Goal: Information Seeking & Learning: Learn about a topic

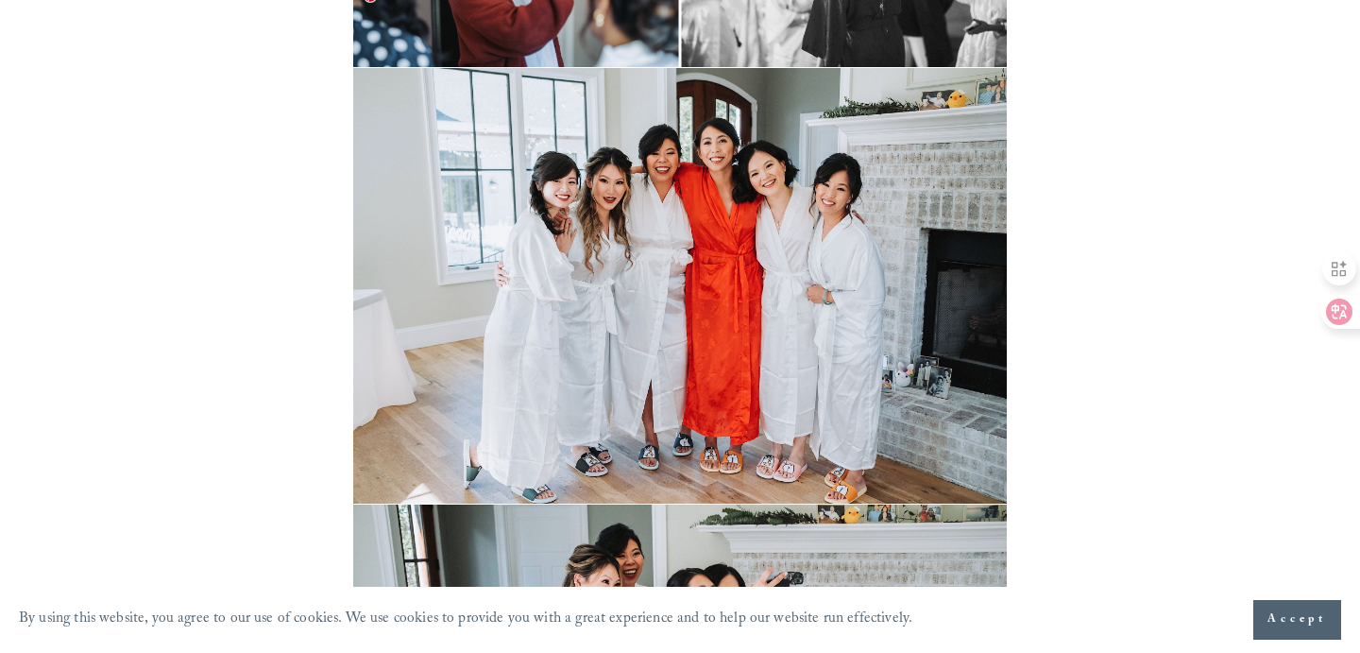
scroll to position [2338, 0]
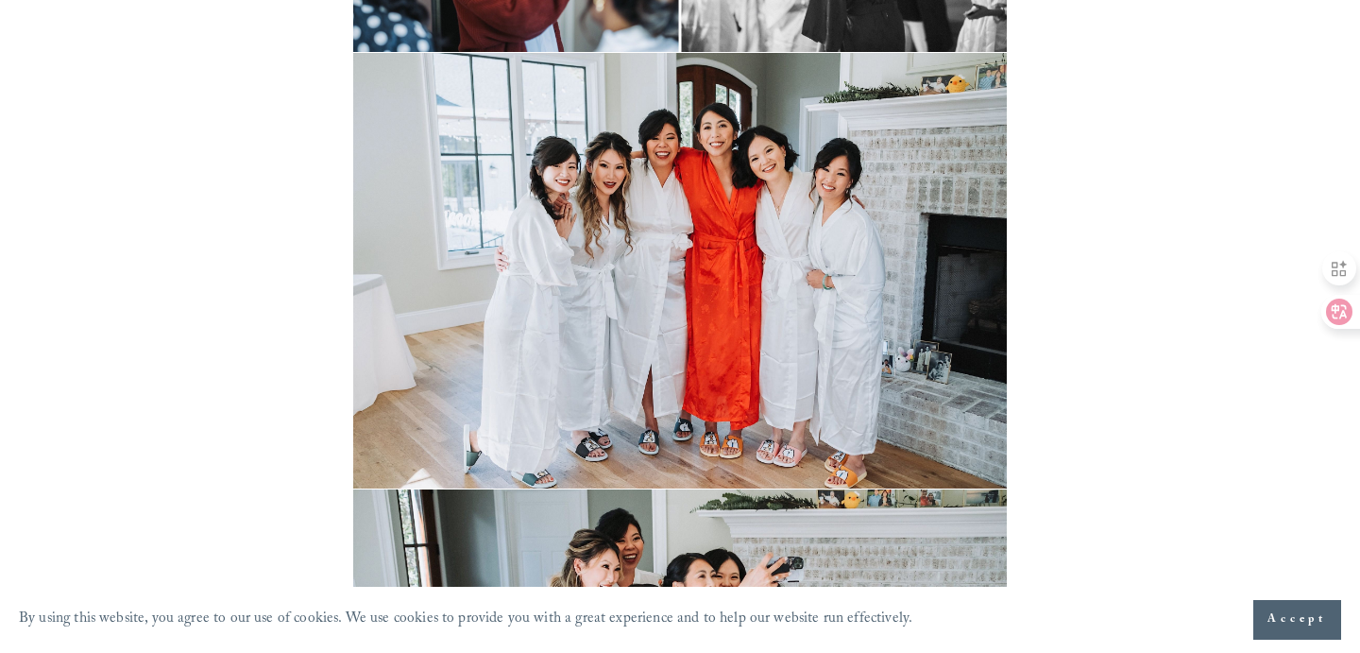
click at [744, 282] on img at bounding box center [679, 271] width 653 height 436
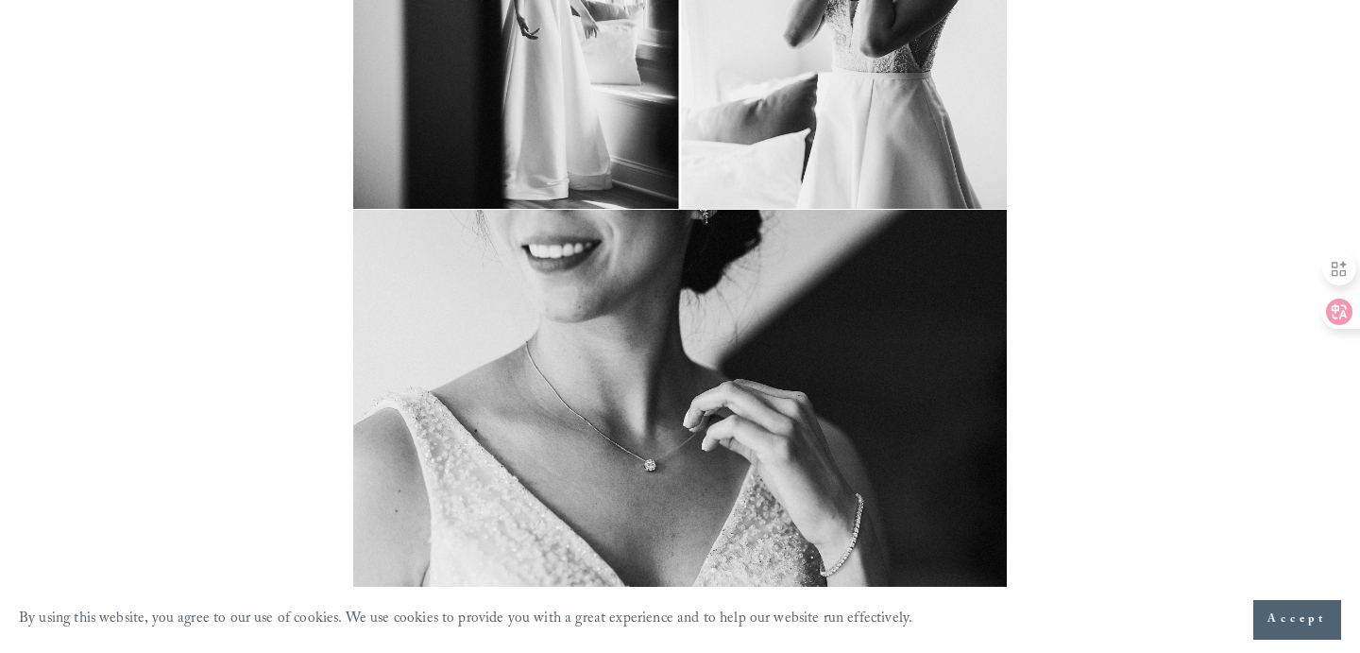
scroll to position [6283, 0]
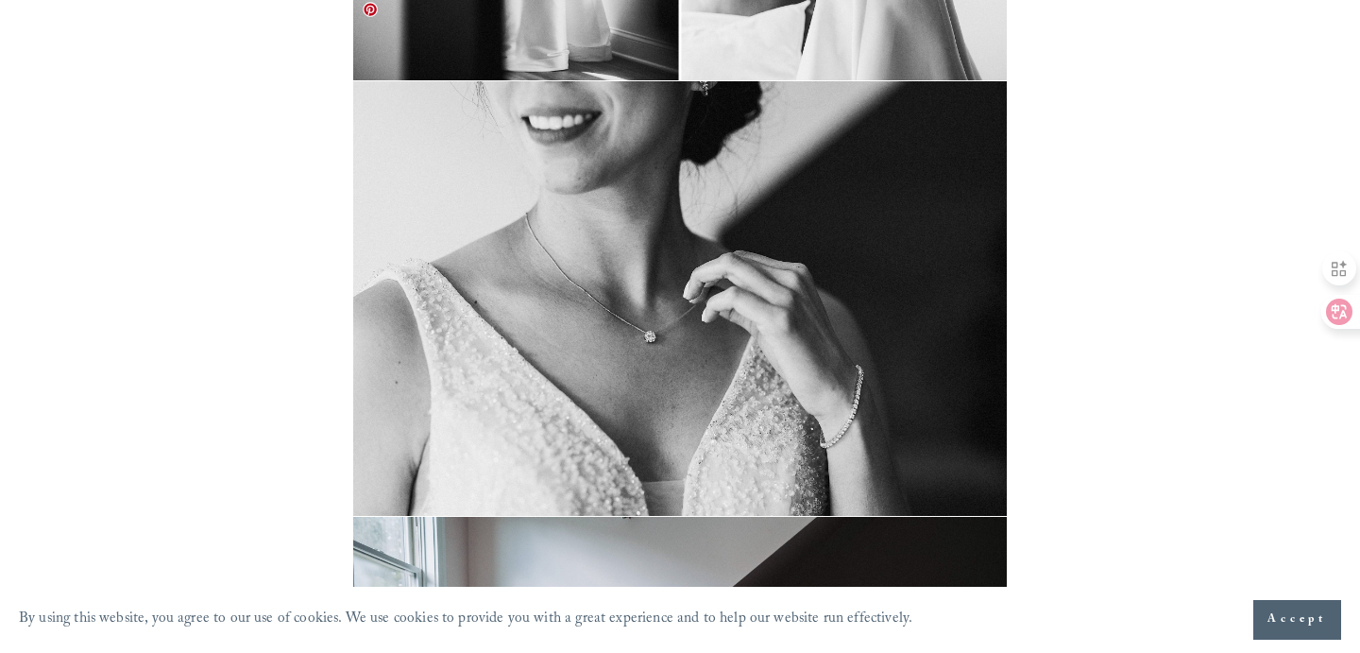
click at [372, 9] on link at bounding box center [370, 9] width 15 height 15
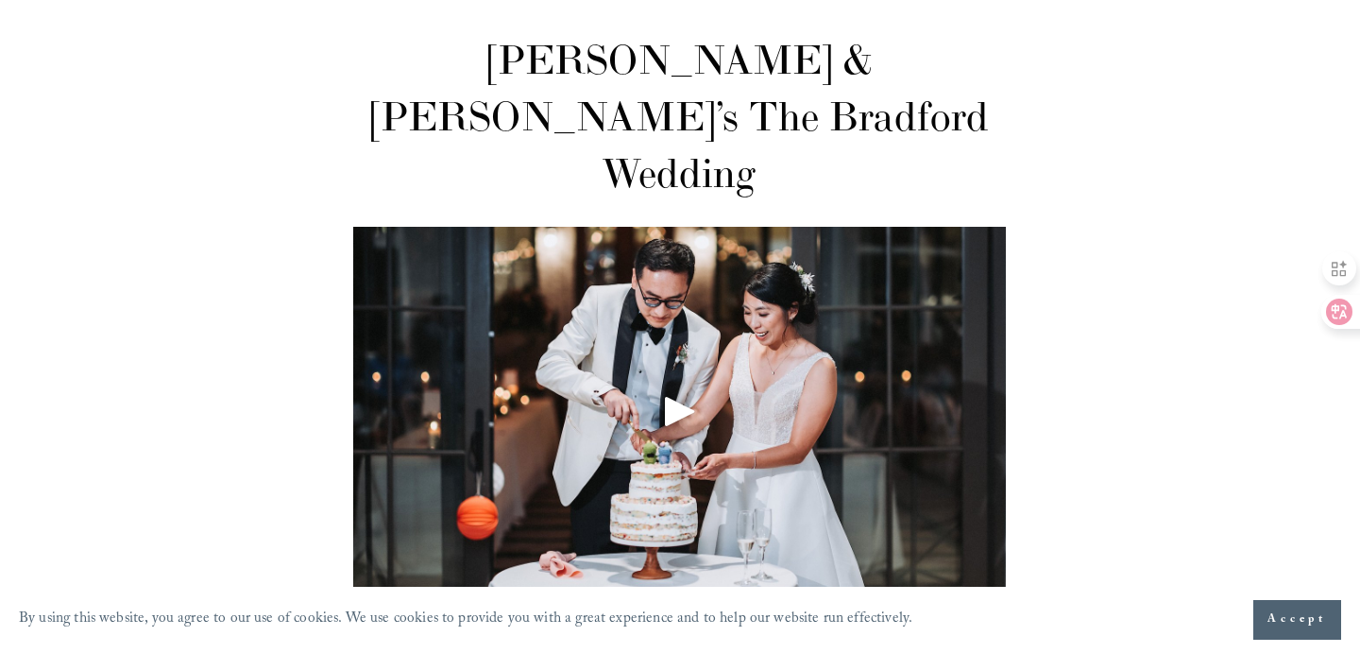
scroll to position [0, 0]
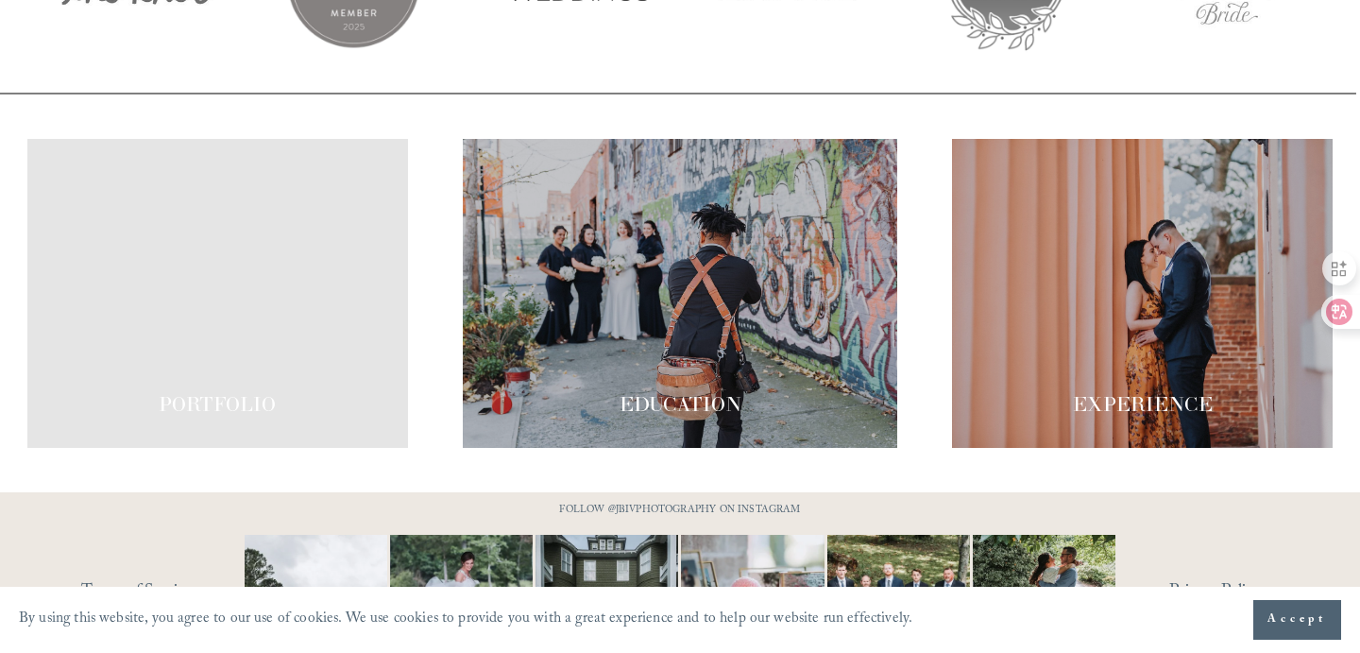
scroll to position [3325, 0]
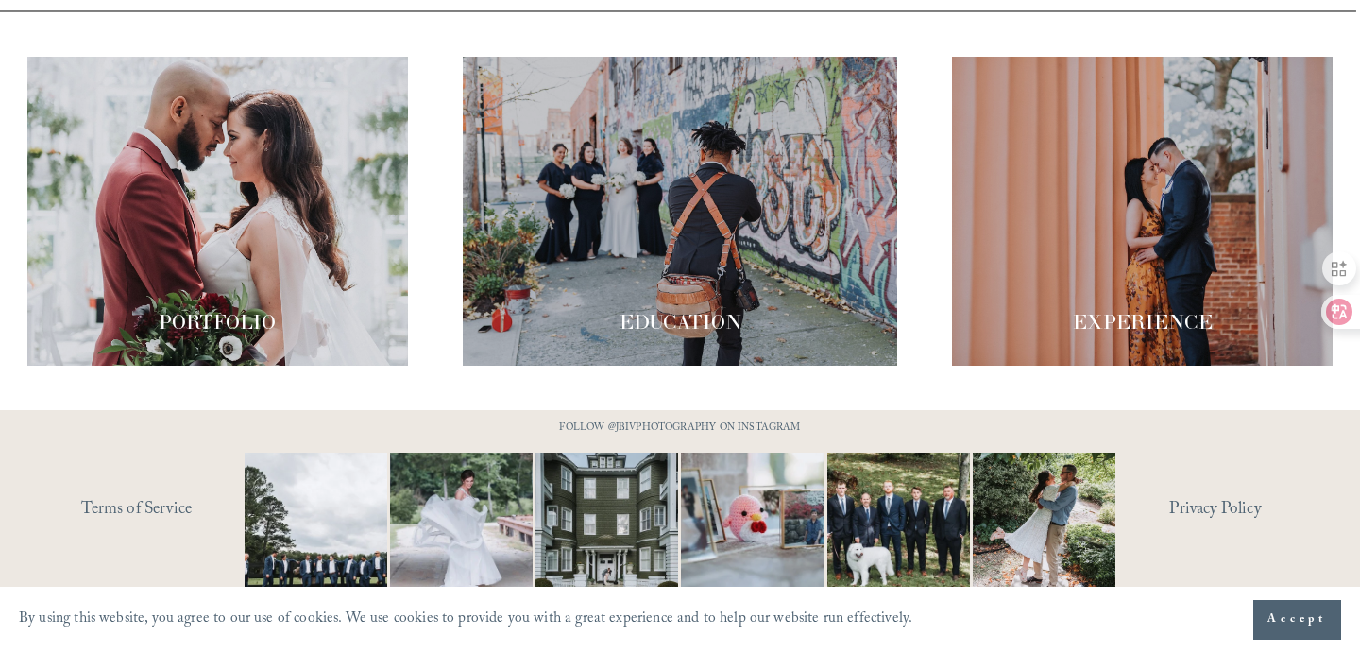
click at [1227, 168] on div at bounding box center [1142, 211] width 381 height 309
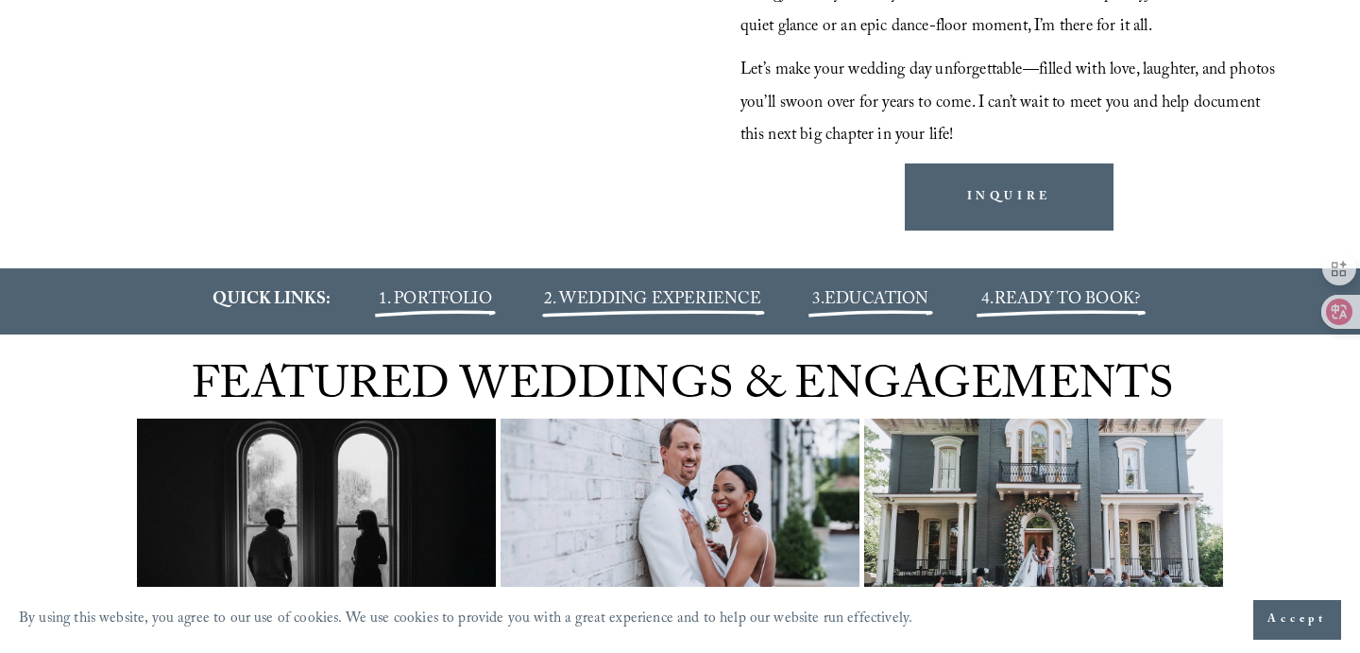
scroll to position [2000, 0]
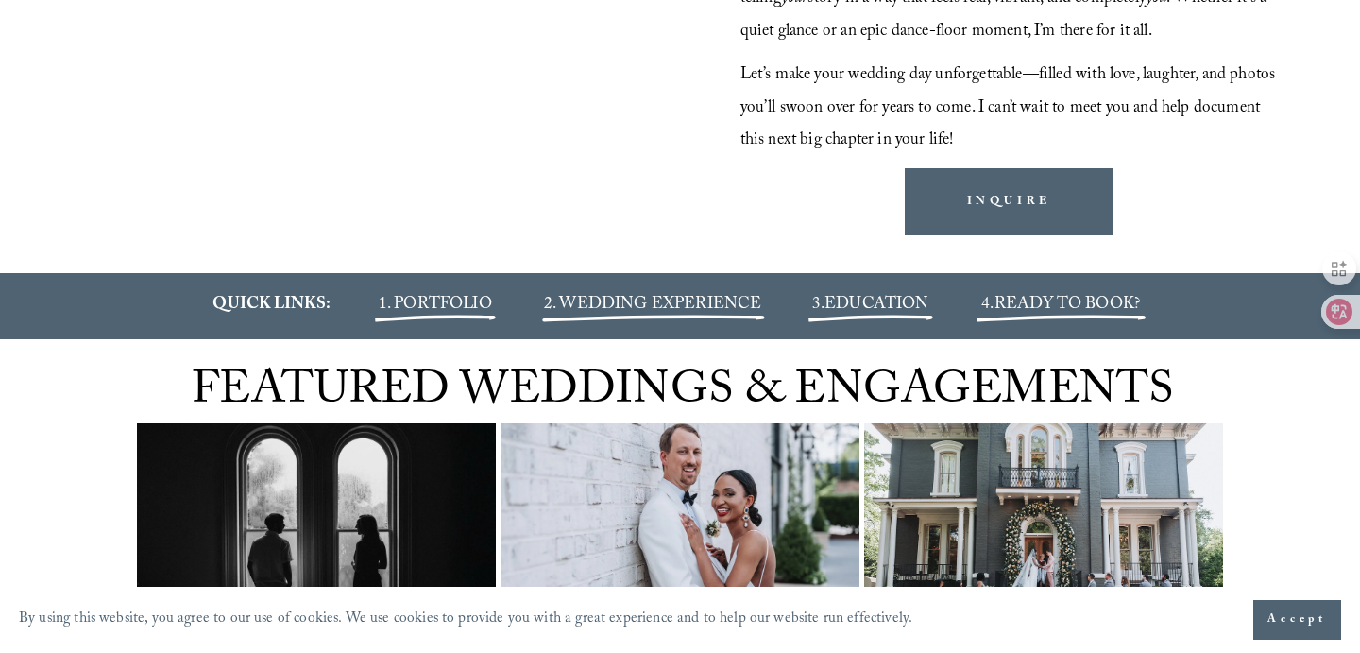
click at [456, 319] on span "1. PORTFOLIO" at bounding box center [435, 305] width 113 height 27
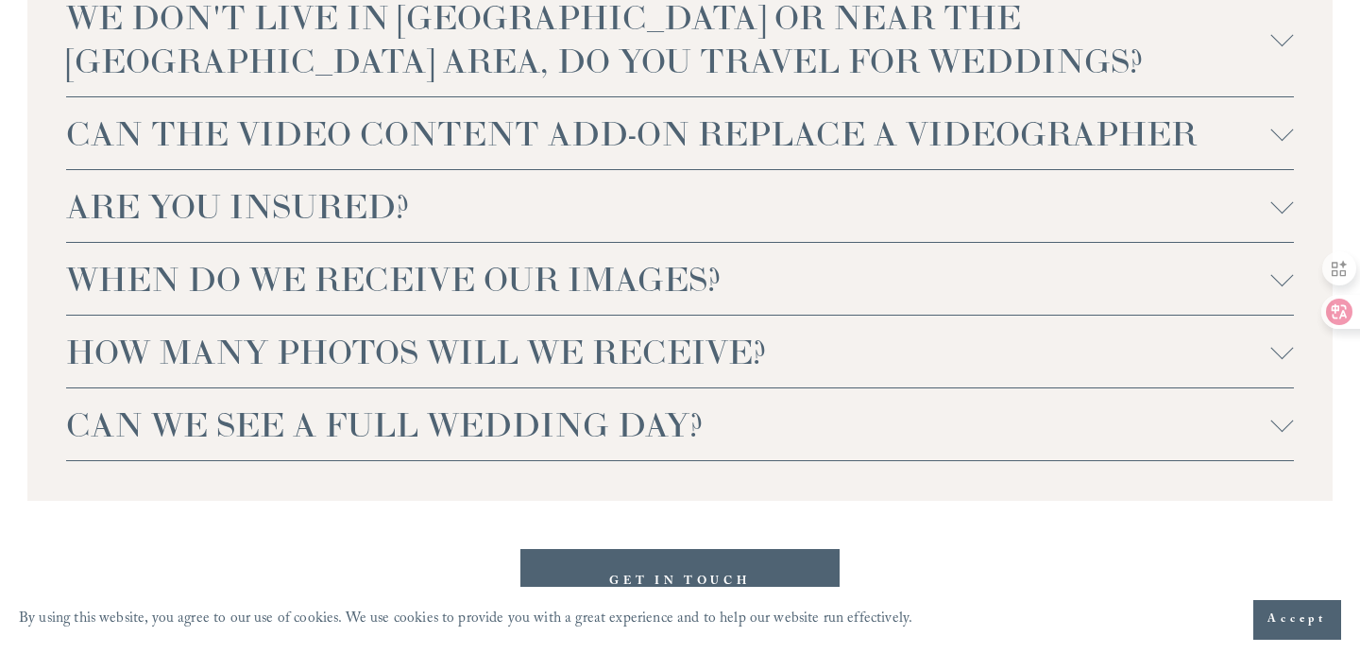
scroll to position [4857, 0]
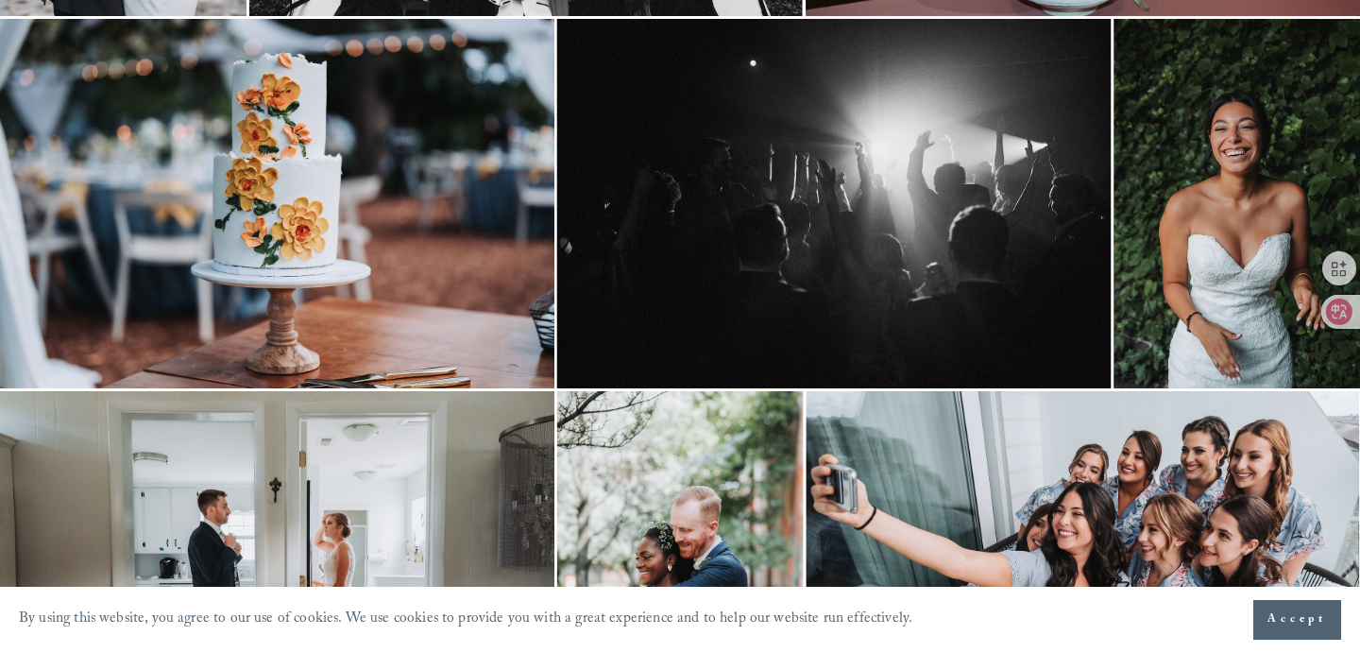
scroll to position [550, 0]
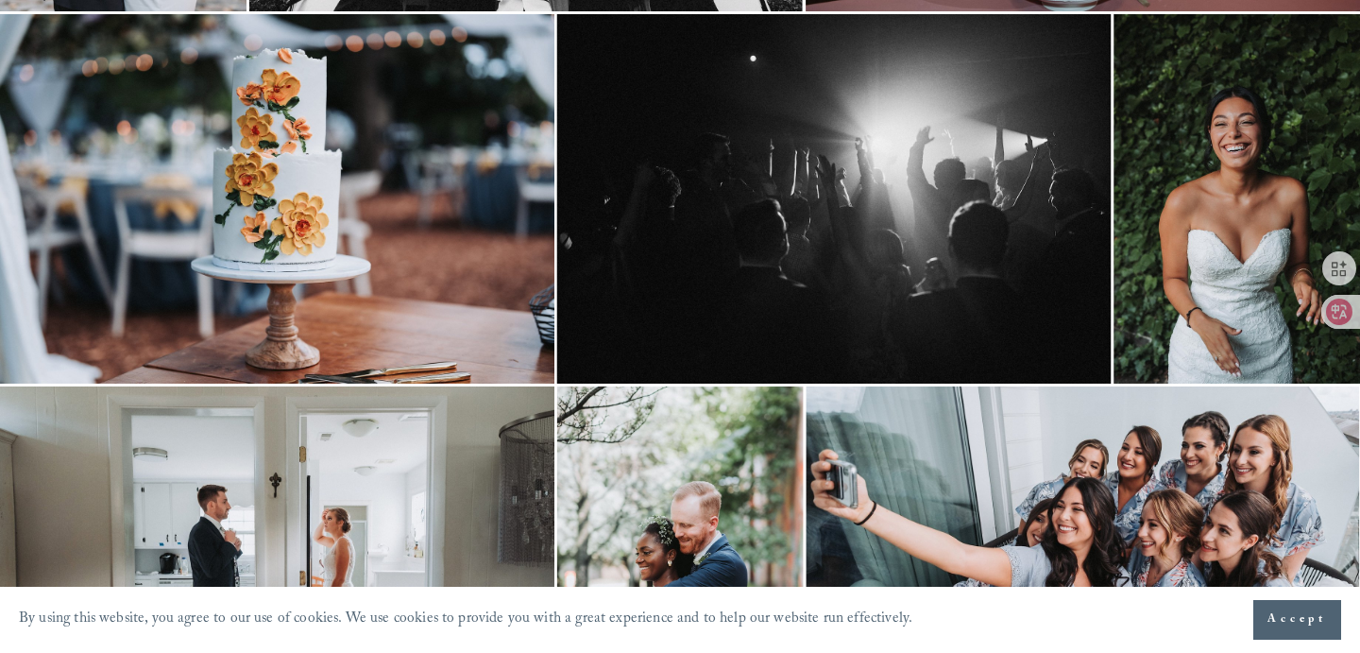
click at [402, 288] on img at bounding box center [277, 198] width 555 height 369
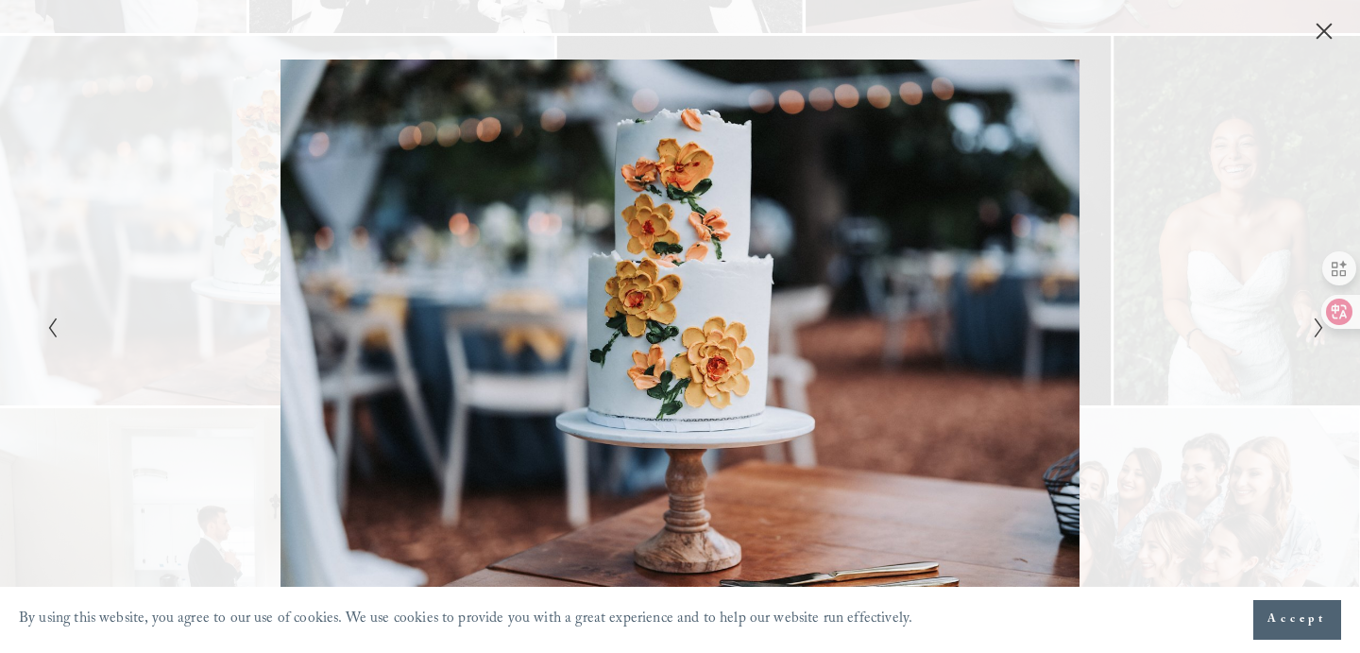
click at [568, 340] on div "Gallery" at bounding box center [361, 327] width 640 height 534
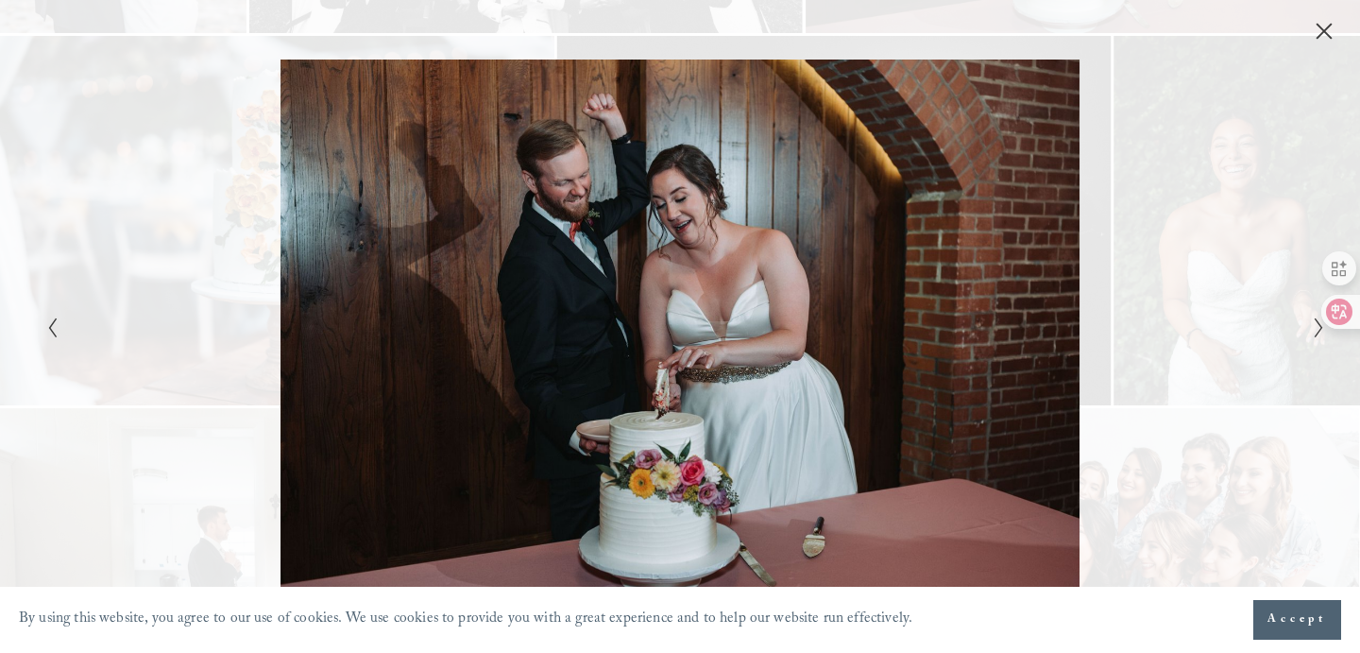
click at [569, 341] on div "Gallery" at bounding box center [361, 327] width 640 height 534
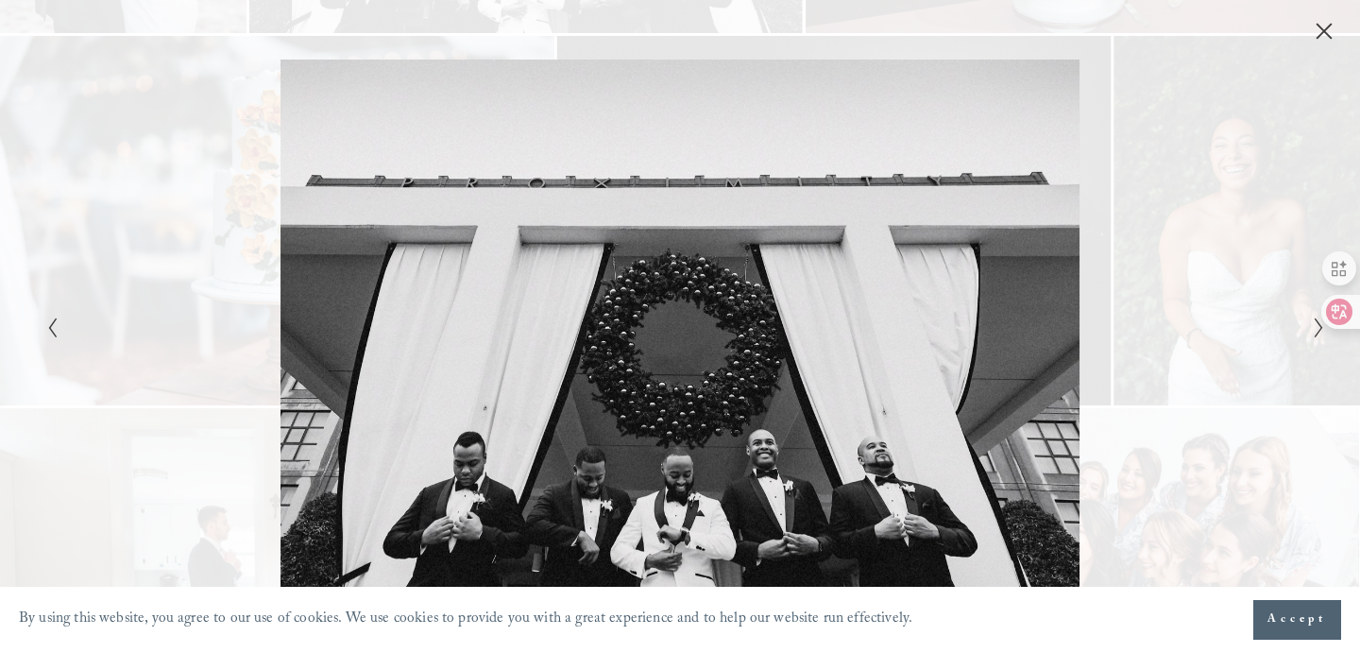
click at [1318, 33] on icon "Close" at bounding box center [1324, 31] width 19 height 19
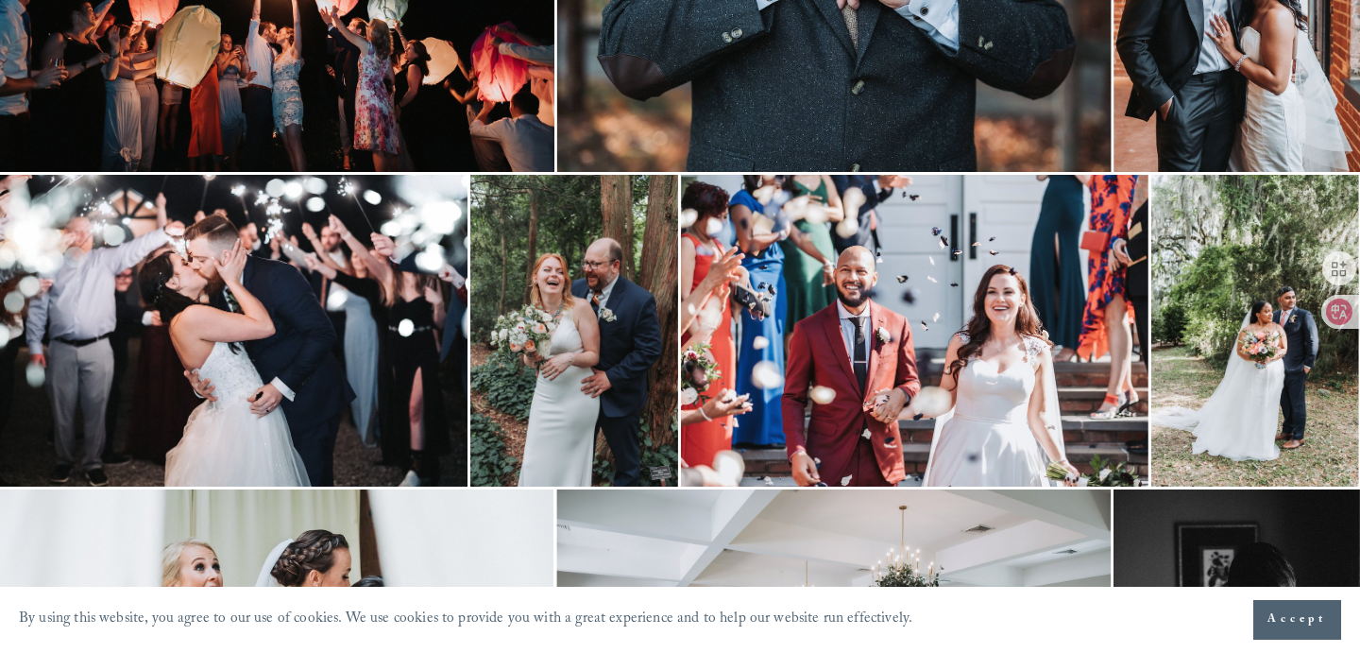
scroll to position [3433, 0]
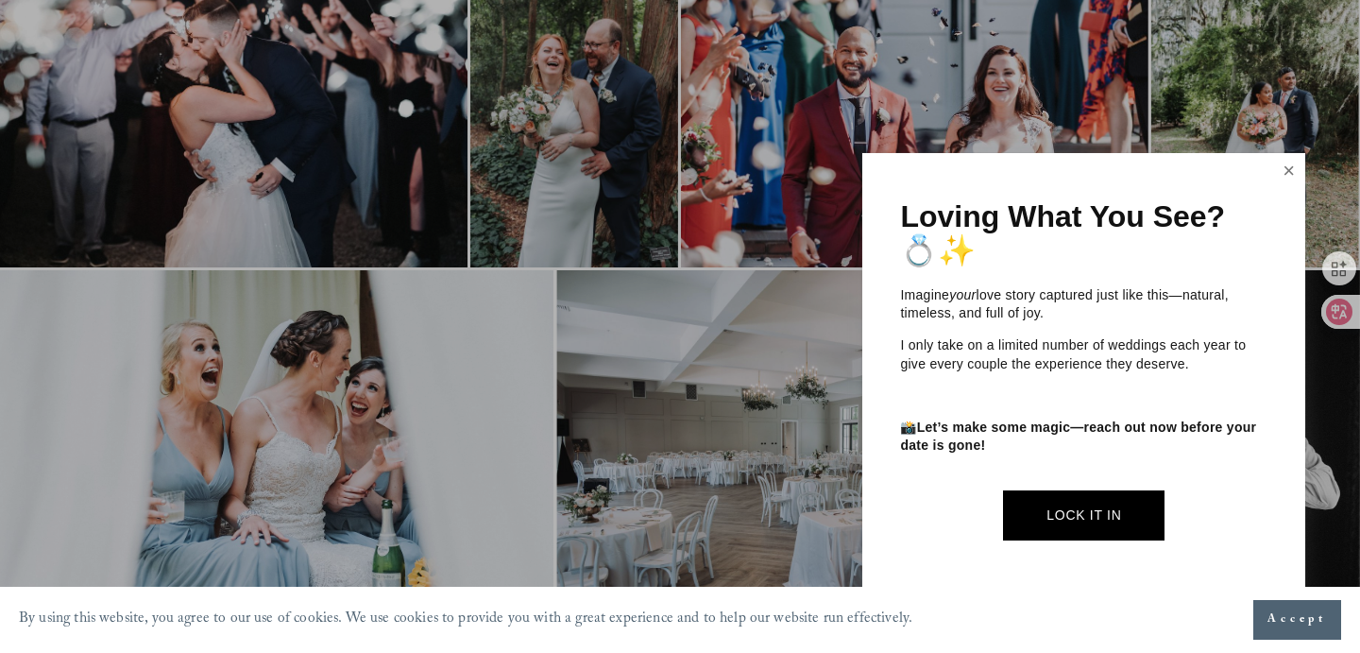
click at [1288, 174] on link "Close" at bounding box center [1289, 171] width 28 height 30
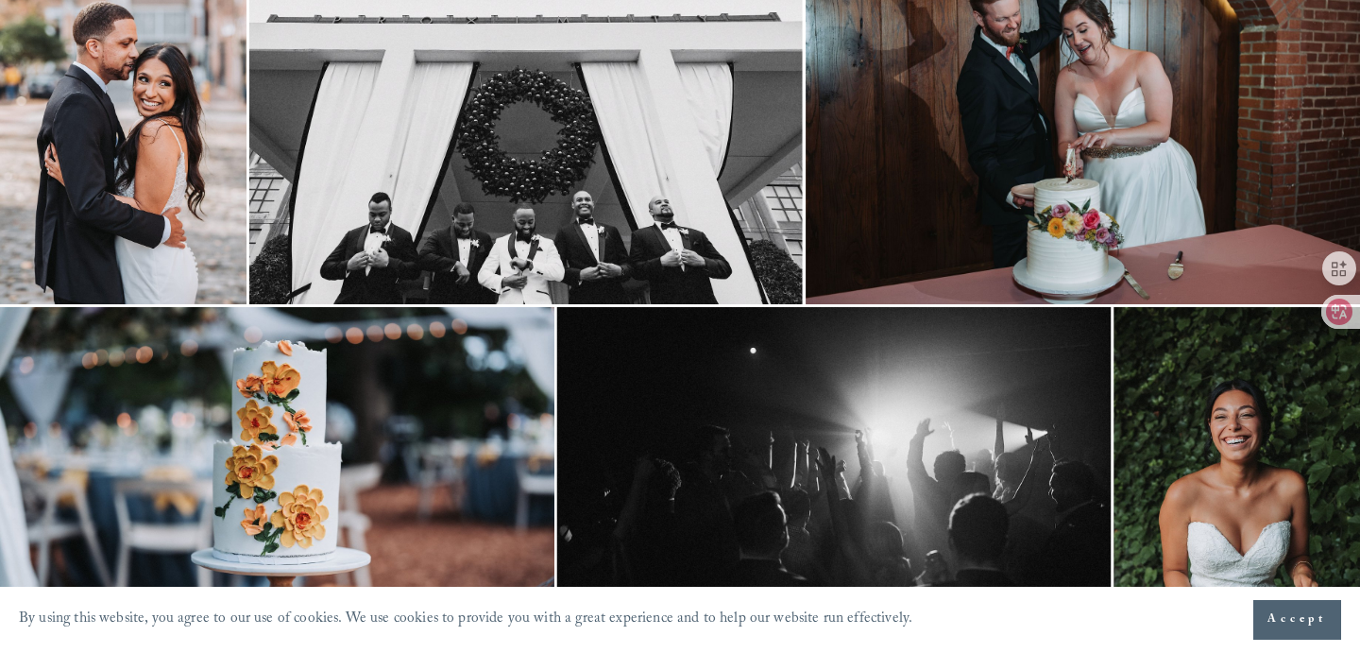
scroll to position [0, 0]
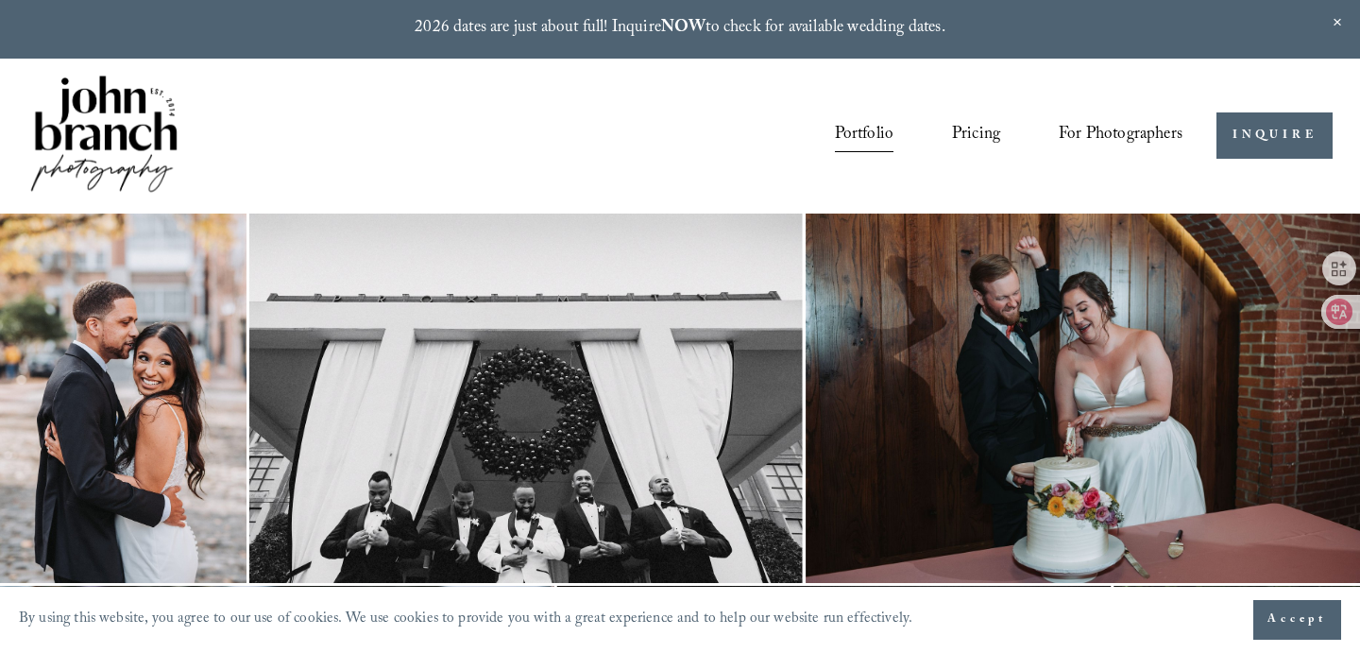
click at [961, 139] on link "Pricing" at bounding box center [976, 136] width 48 height 36
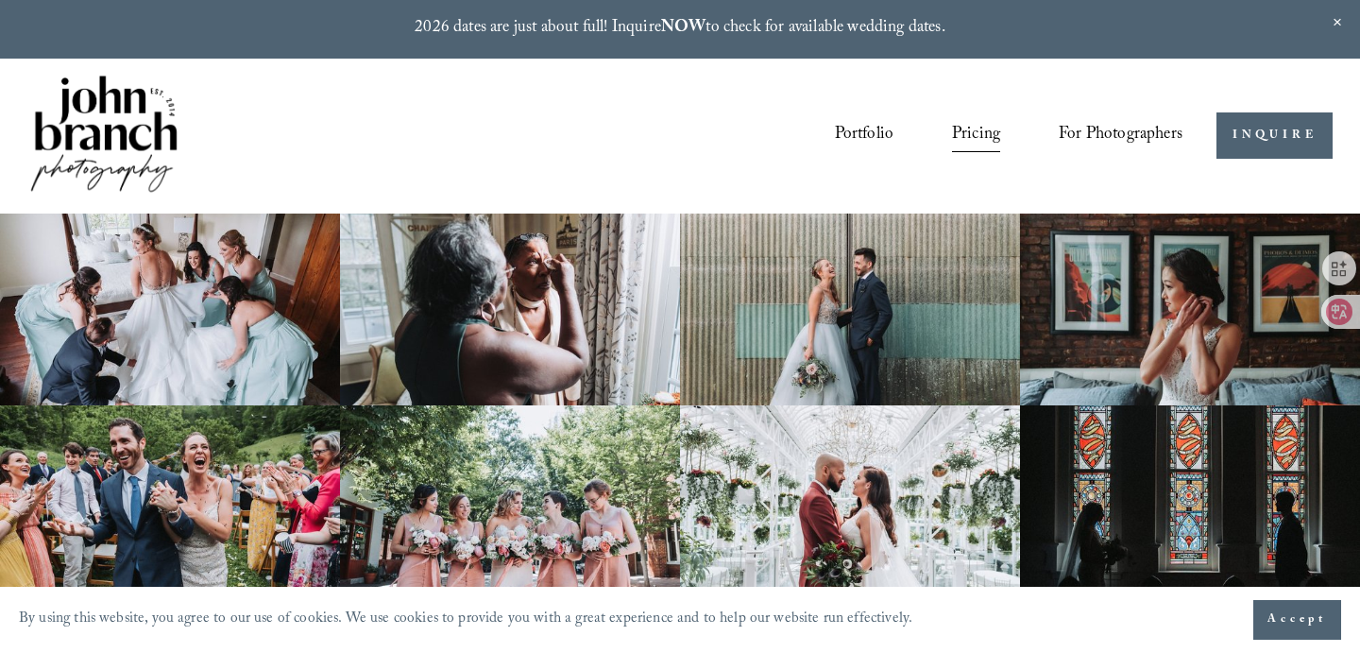
click at [160, 108] on img at bounding box center [103, 136] width 153 height 128
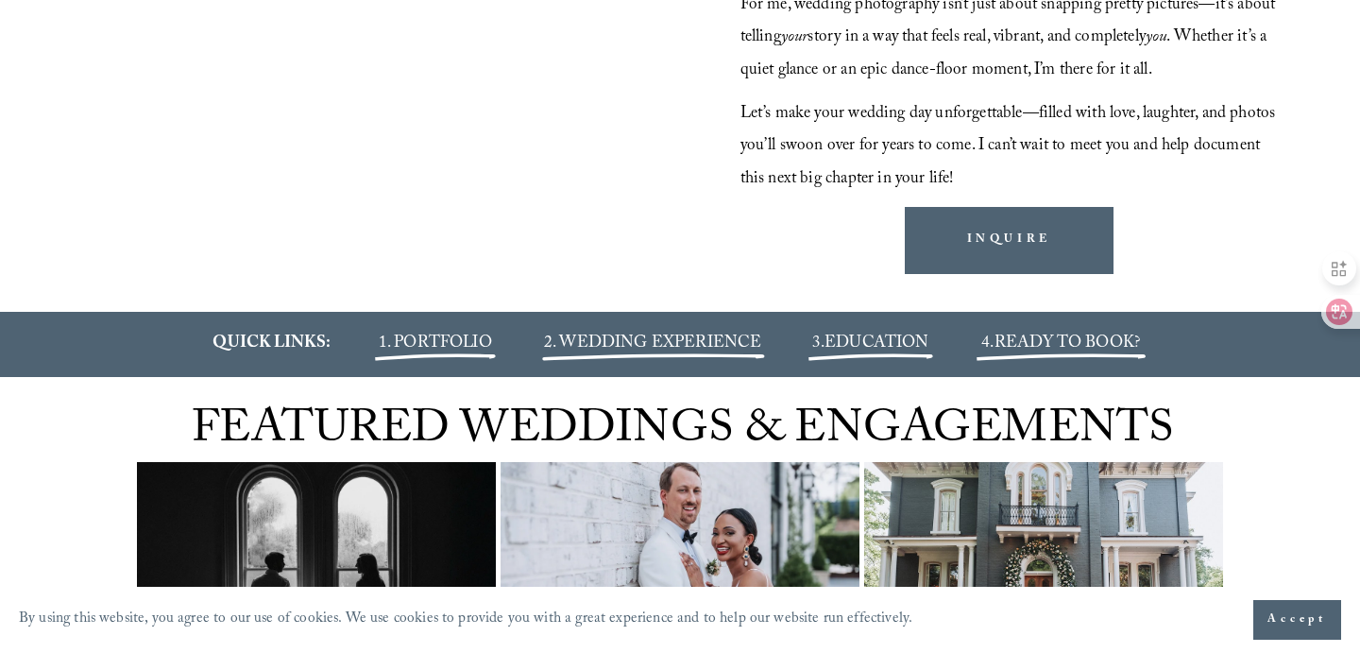
scroll to position [1894, 0]
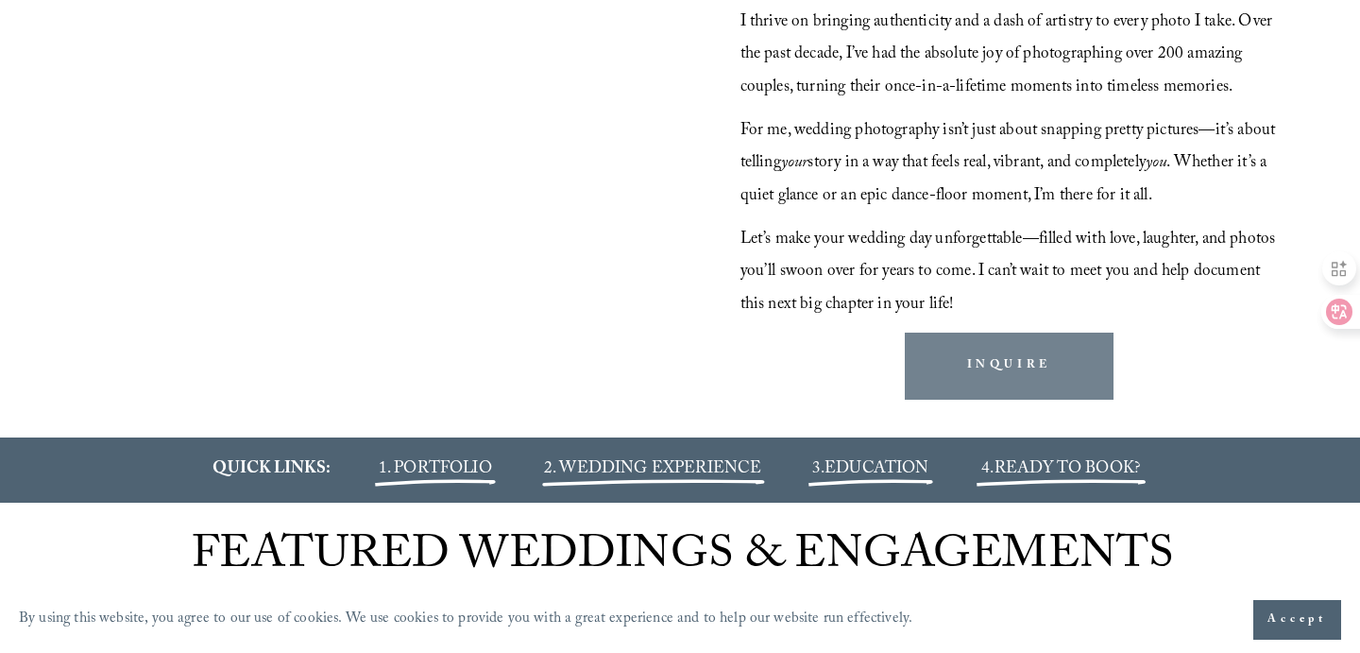
click at [1025, 386] on link "INQUIRE" at bounding box center [1009, 366] width 209 height 66
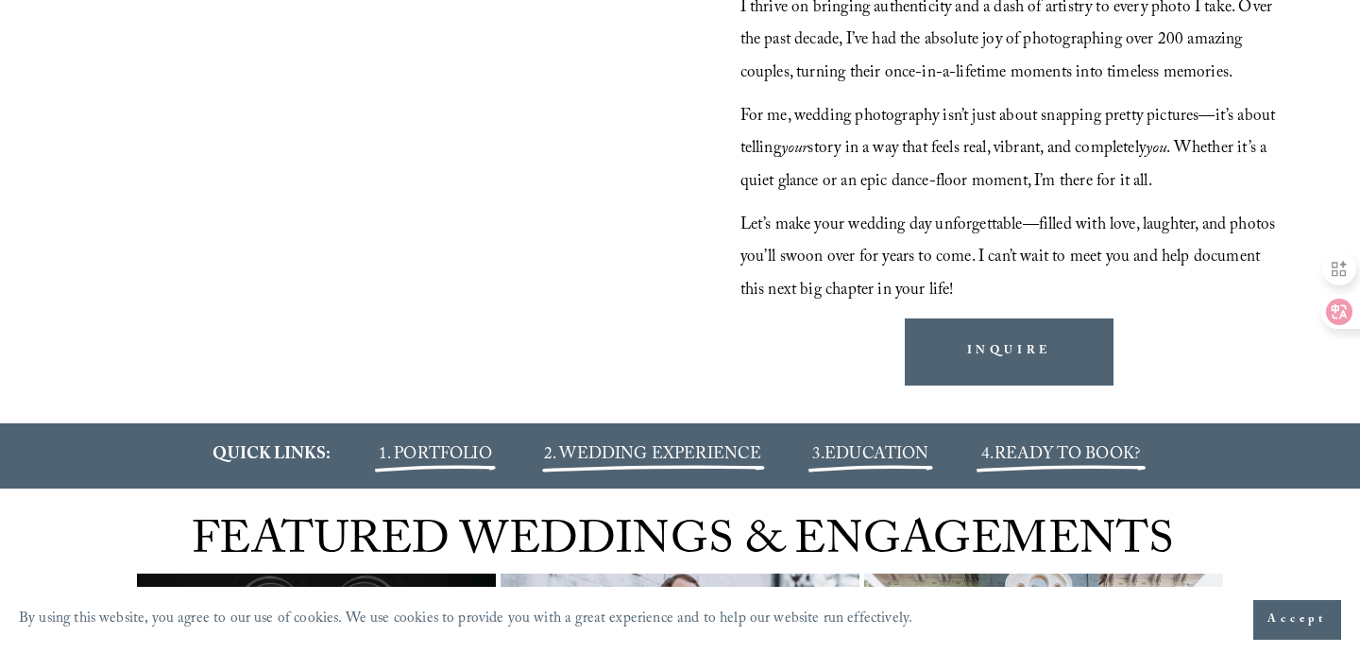
scroll to position [1911, 0]
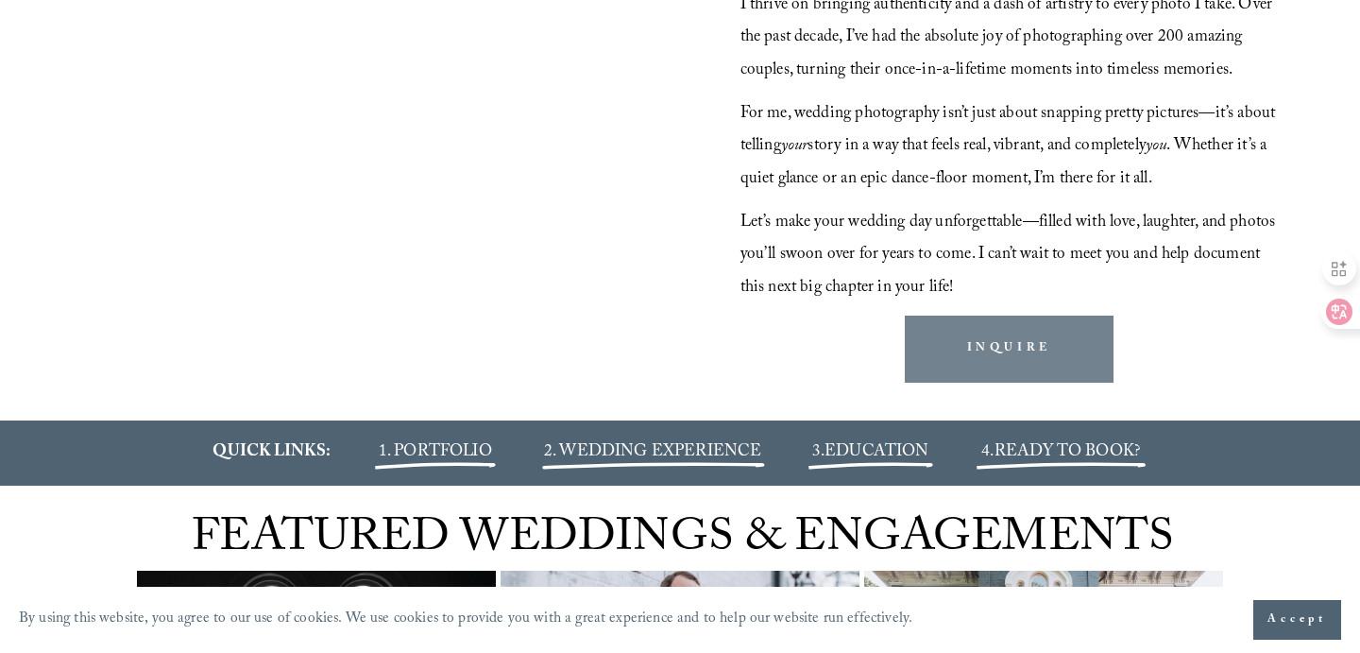
click at [950, 368] on link "INQUIRE" at bounding box center [1009, 349] width 209 height 66
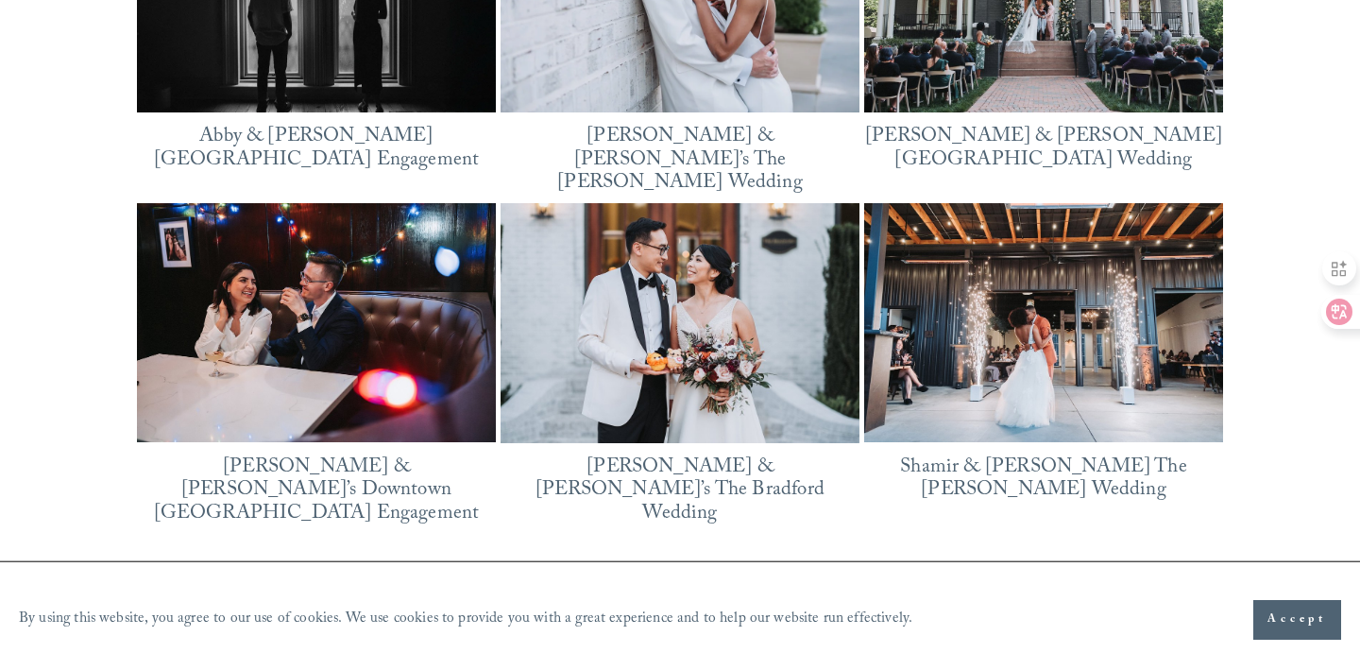
scroll to position [2385, 0]
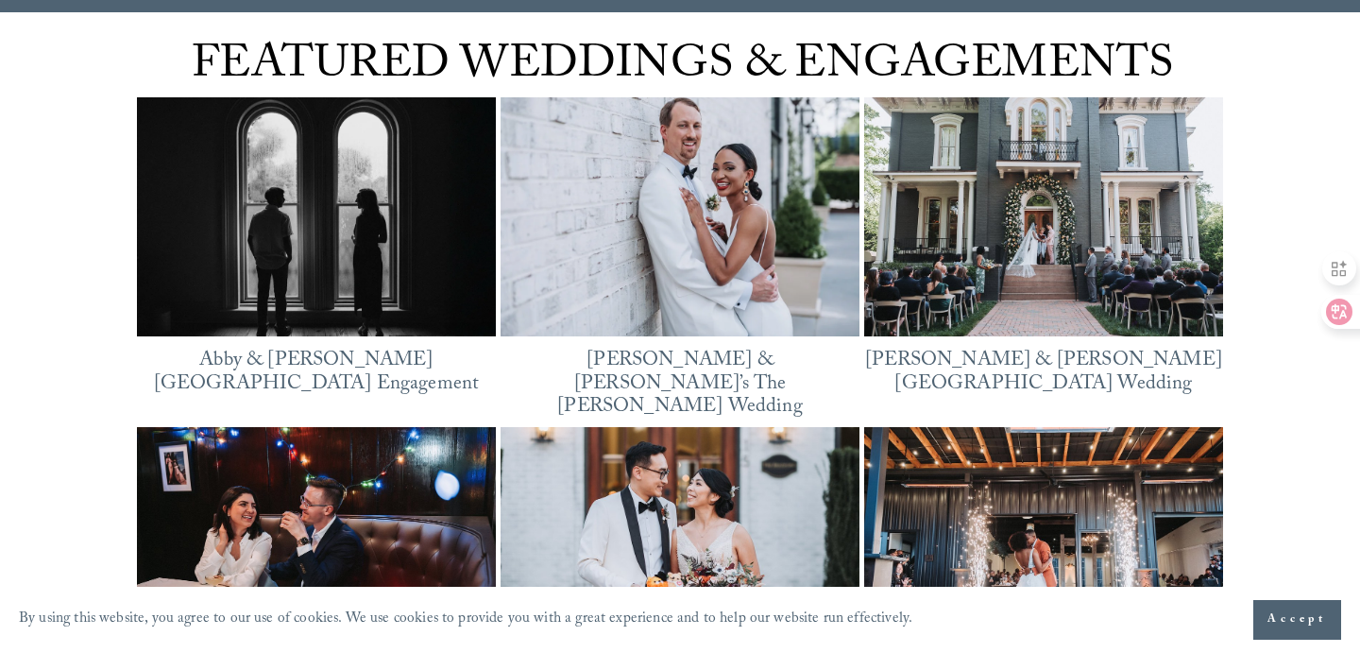
click at [276, 199] on img at bounding box center [316, 216] width 359 height 269
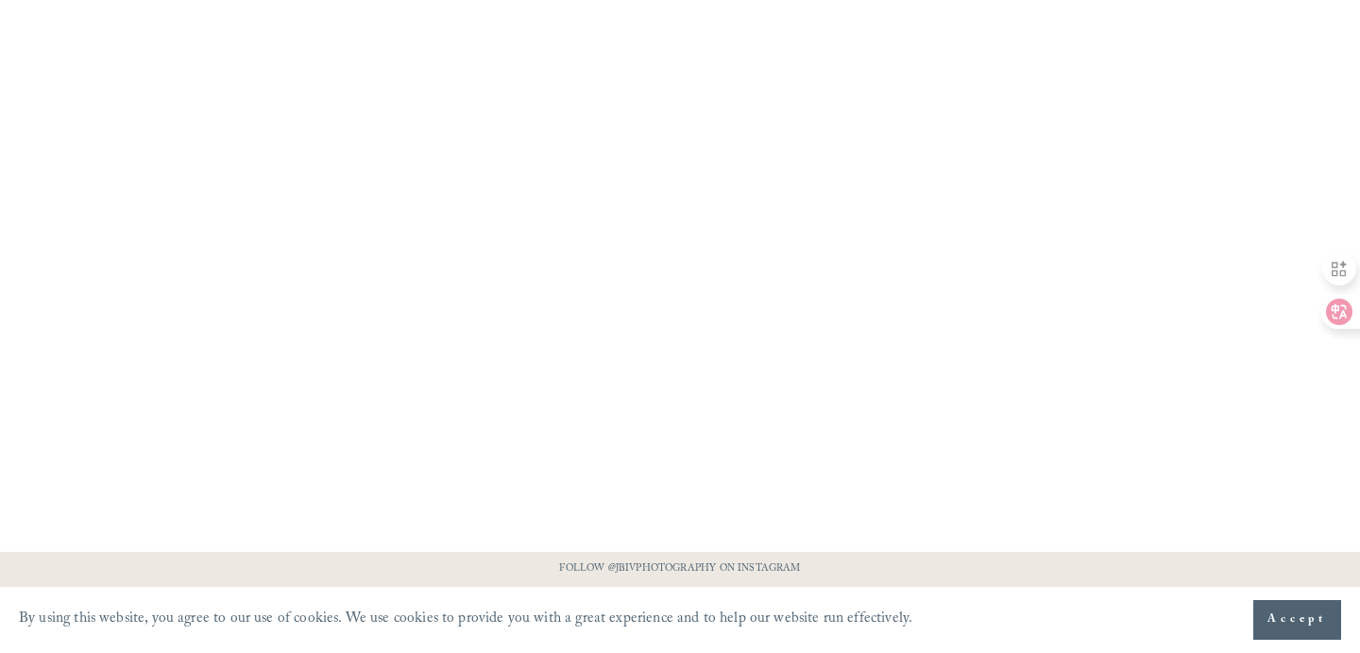
scroll to position [1579, 0]
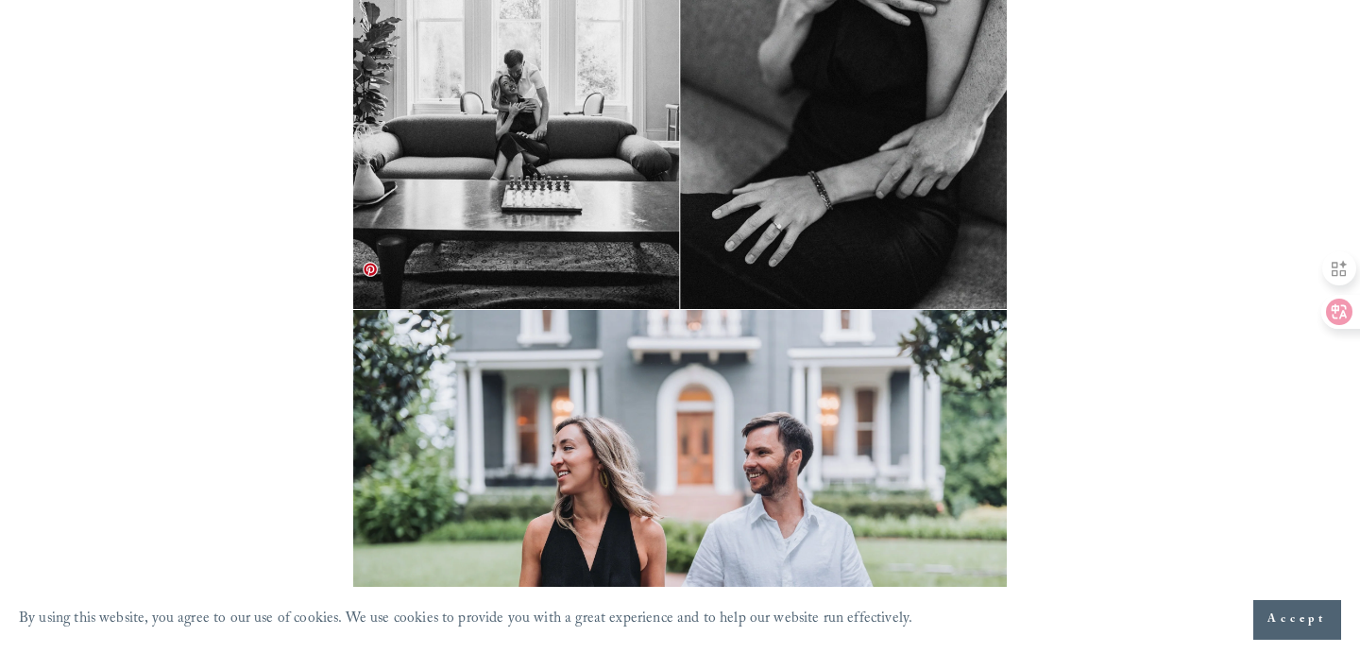
scroll to position [3446, 0]
